Goal: Navigation & Orientation: Find specific page/section

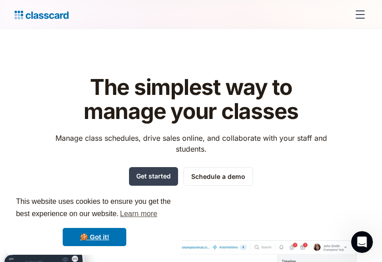
click at [362, 16] on div "menu" at bounding box center [360, 15] width 22 height 22
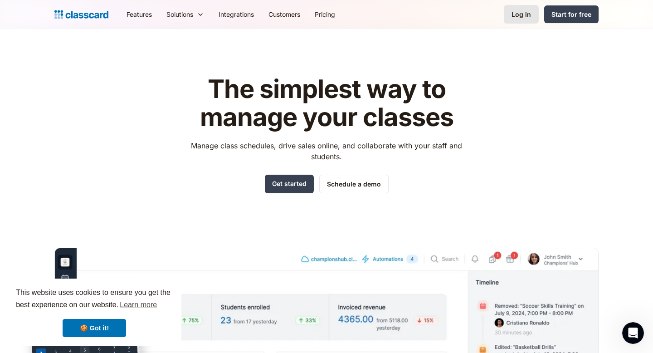
click at [381, 19] on div "Log in" at bounding box center [522, 15] width 20 height 10
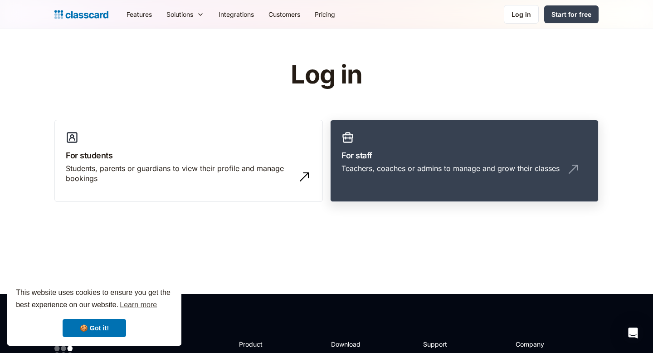
click at [411, 161] on link "For staff Teachers, coaches or admins to manage and grow their classes" at bounding box center [464, 161] width 269 height 83
